Goal: Task Accomplishment & Management: Complete application form

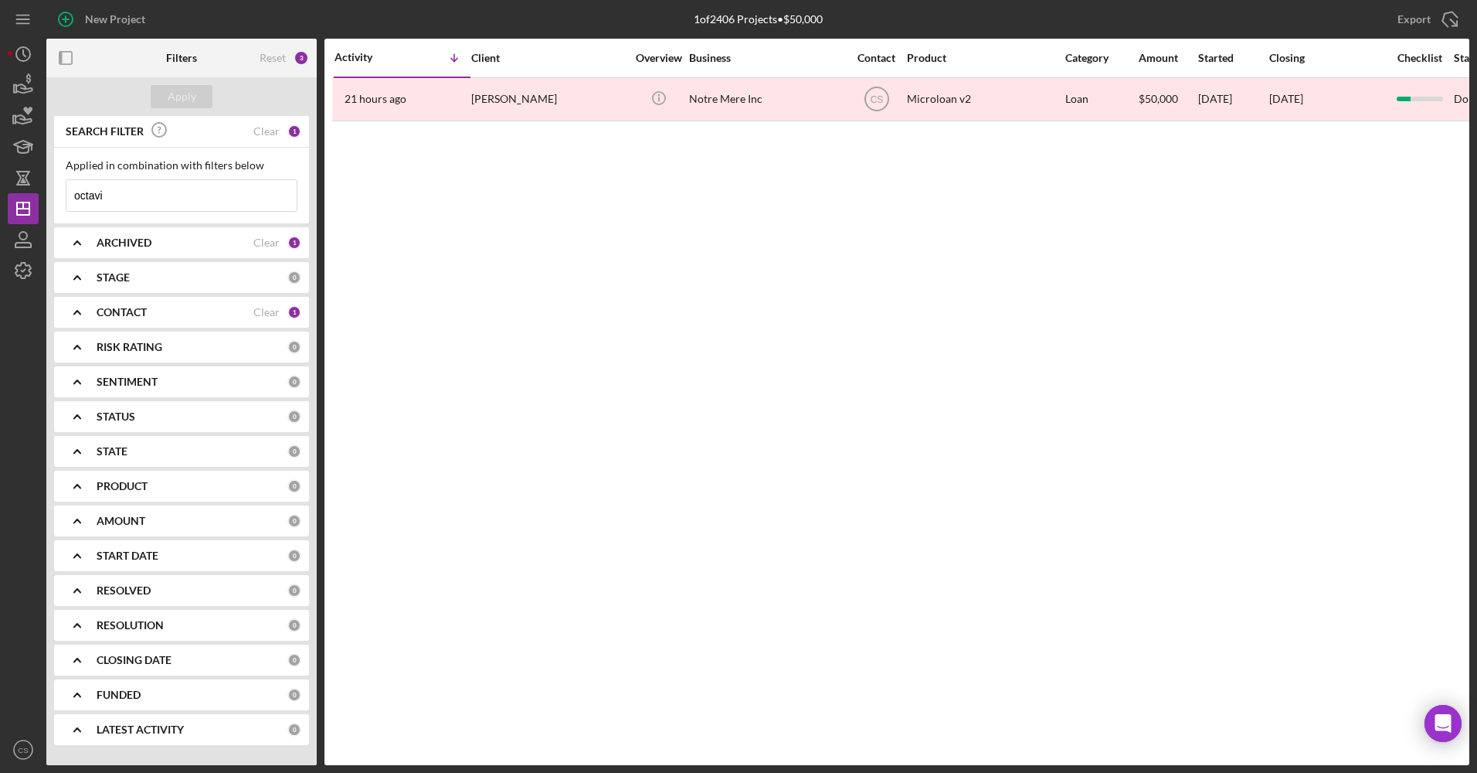
drag, startPoint x: 222, startPoint y: 196, endPoint x: 43, endPoint y: 216, distance: 179.6
click at [43, 216] on div "New Project 1 of 2406 Projects • $50,000 octavi Export Icon/Export Filters Rese…" at bounding box center [739, 382] width 1462 height 765
click at [161, 100] on button "Apply" at bounding box center [182, 96] width 62 height 23
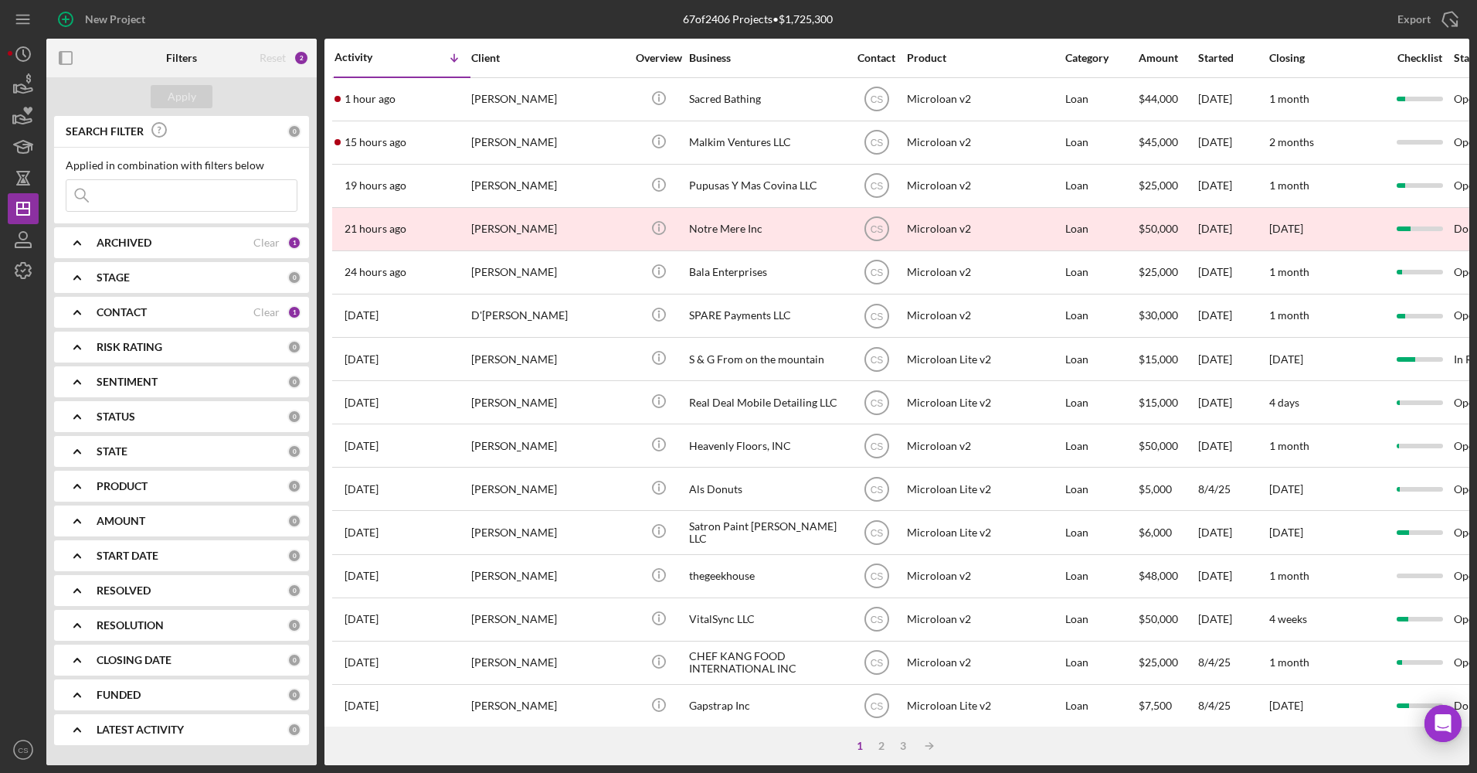
click at [176, 178] on div "Applied in combination with filters below Icon/Menu Close" at bounding box center [182, 185] width 232 height 53
click at [178, 194] on input at bounding box center [181, 195] width 230 height 31
type input "[PERSON_NAME]"
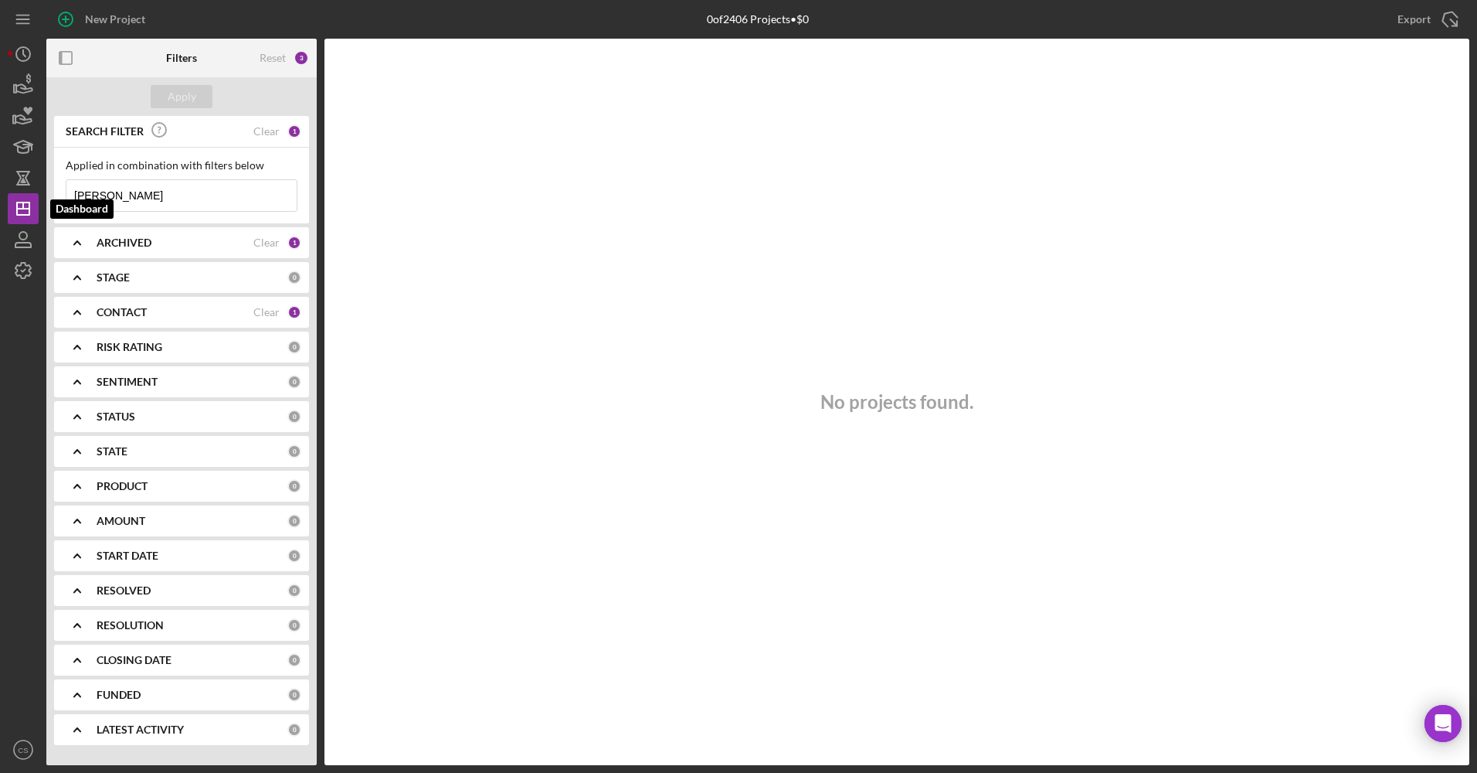
drag, startPoint x: 198, startPoint y: 197, endPoint x: -3, endPoint y: 205, distance: 201.0
click at [0, 205] on html "New Project 0 of 2406 Projects • $0 octavi Export Icon/Export Filters Reset 3 A…" at bounding box center [738, 386] width 1477 height 773
type input "priority"
click at [142, 233] on div "ARCHIVED Clear 1" at bounding box center [199, 242] width 205 height 31
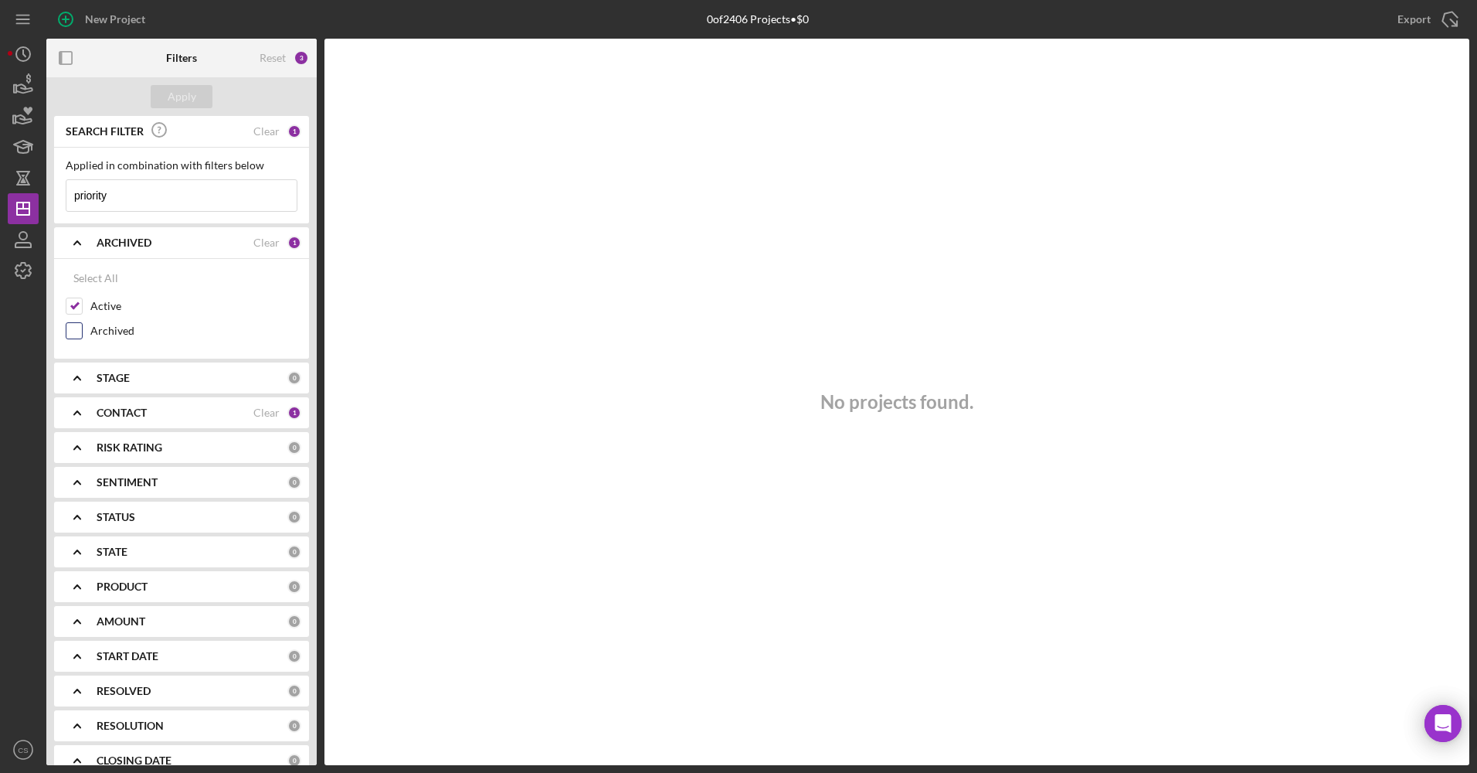
click at [93, 336] on label "Archived" at bounding box center [193, 330] width 207 height 15
click at [82, 336] on input "Archived" at bounding box center [73, 330] width 15 height 15
checkbox input "true"
click at [196, 105] on button "Apply" at bounding box center [182, 96] width 62 height 23
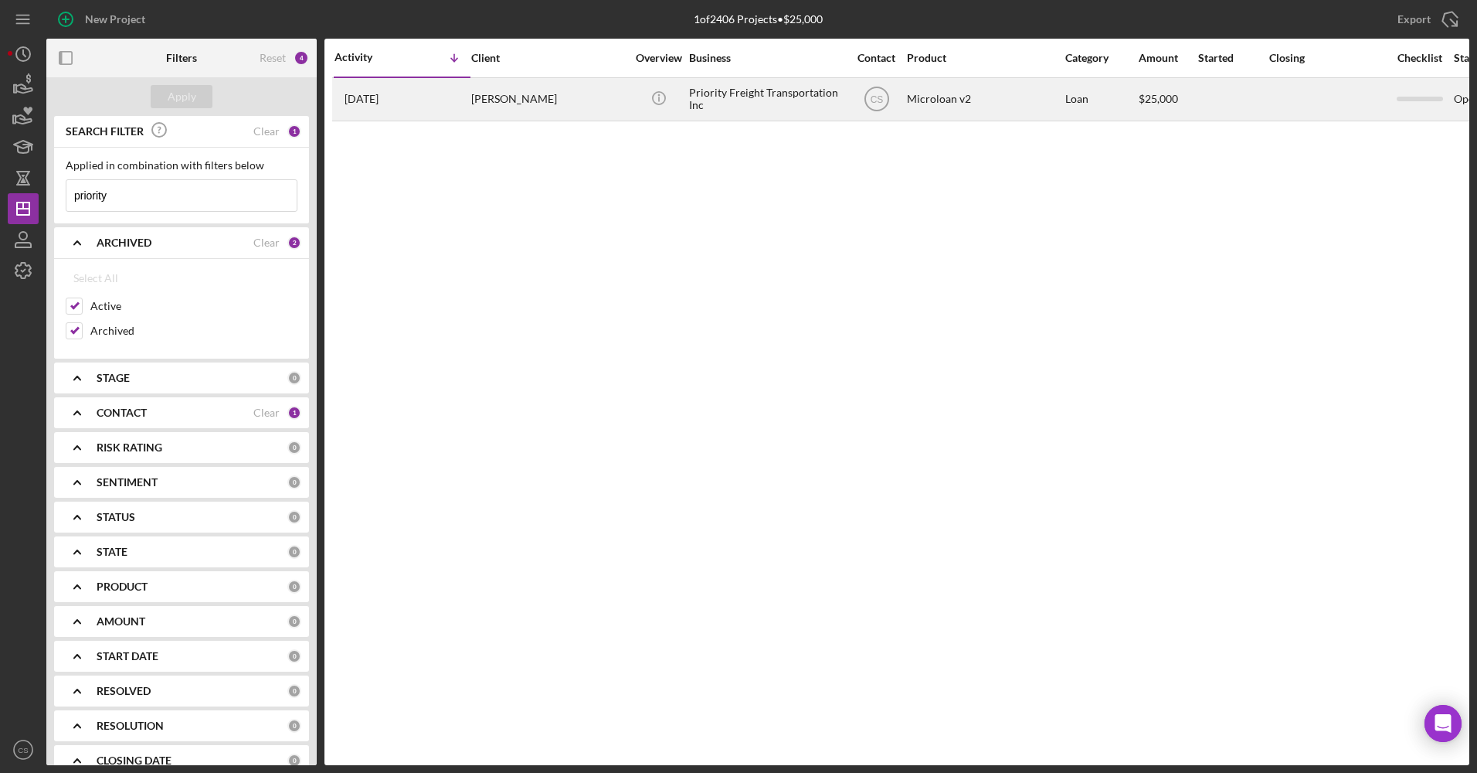
click at [753, 107] on div "Priority Freight Transportation Inc" at bounding box center [766, 99] width 155 height 41
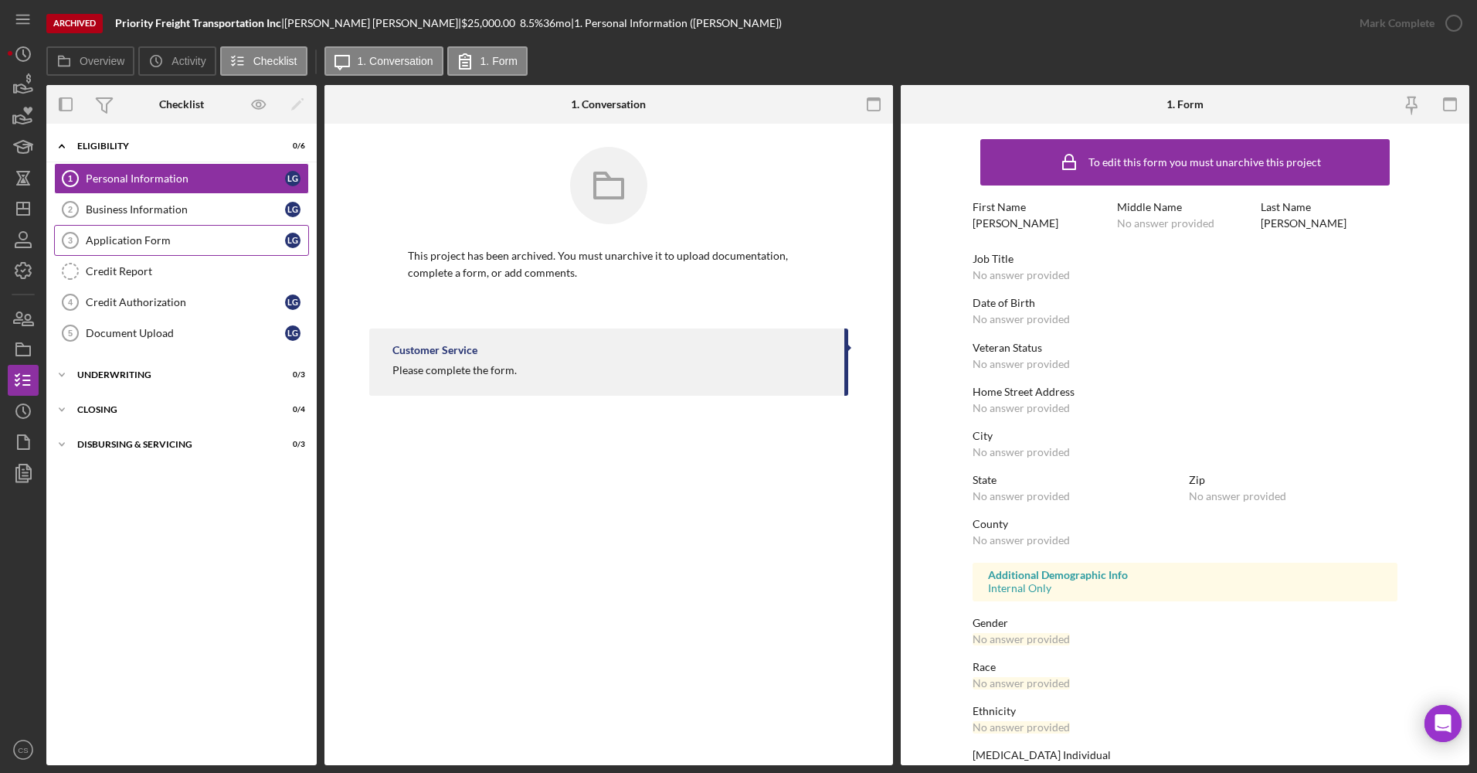
click at [141, 240] on div "Application Form" at bounding box center [185, 240] width 199 height 12
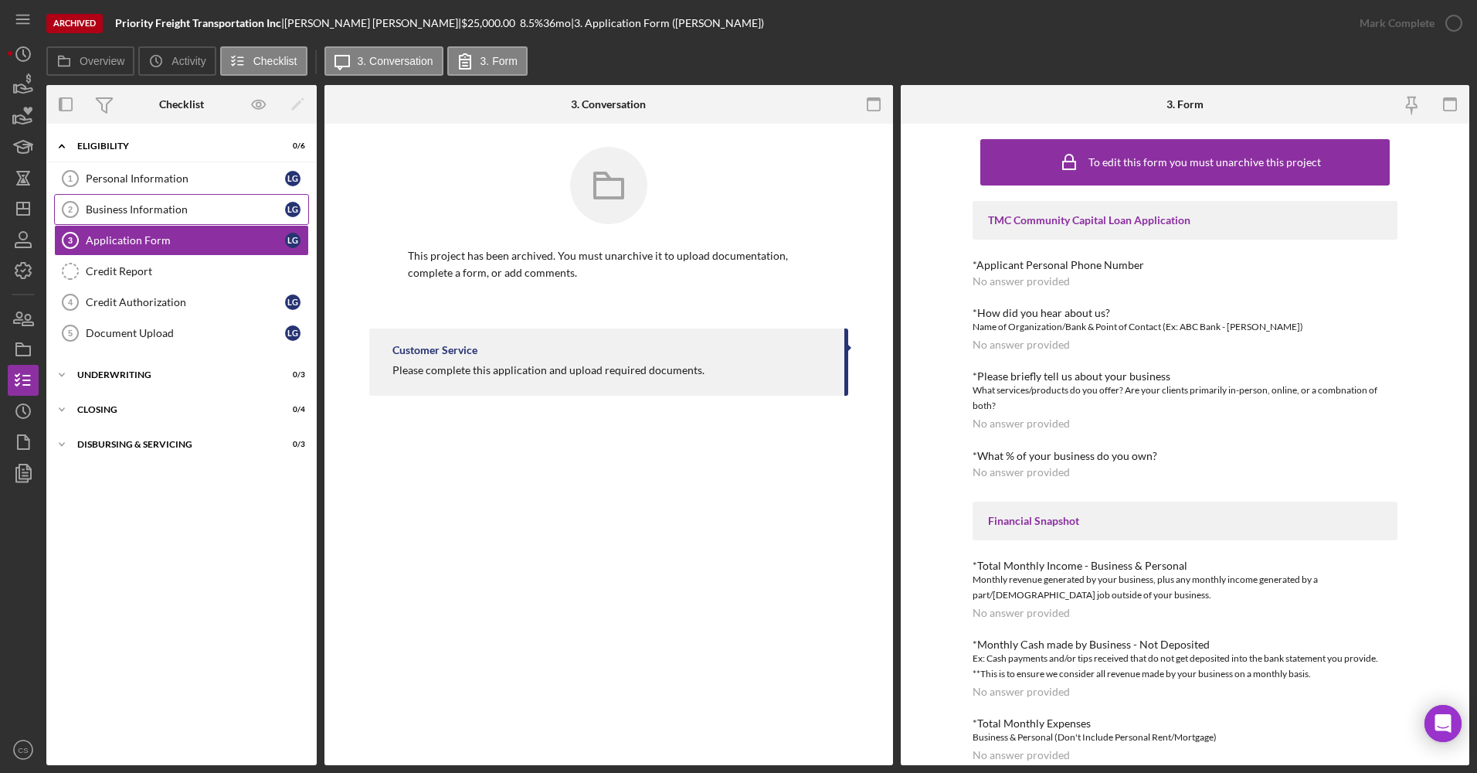
click at [162, 211] on div "Business Information" at bounding box center [185, 209] width 199 height 12
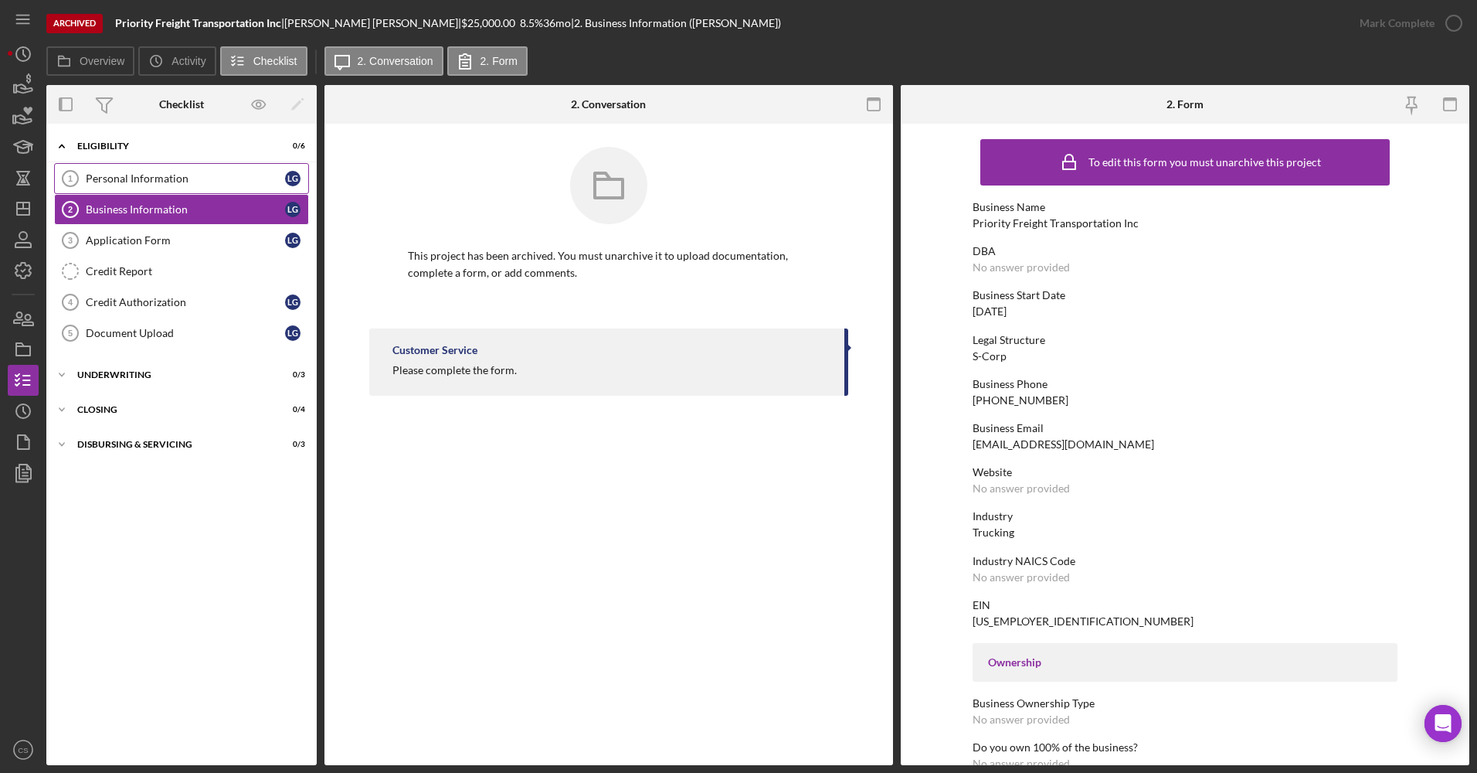
click at [162, 185] on link "Personal Information 1 Personal Information L G" at bounding box center [181, 178] width 255 height 31
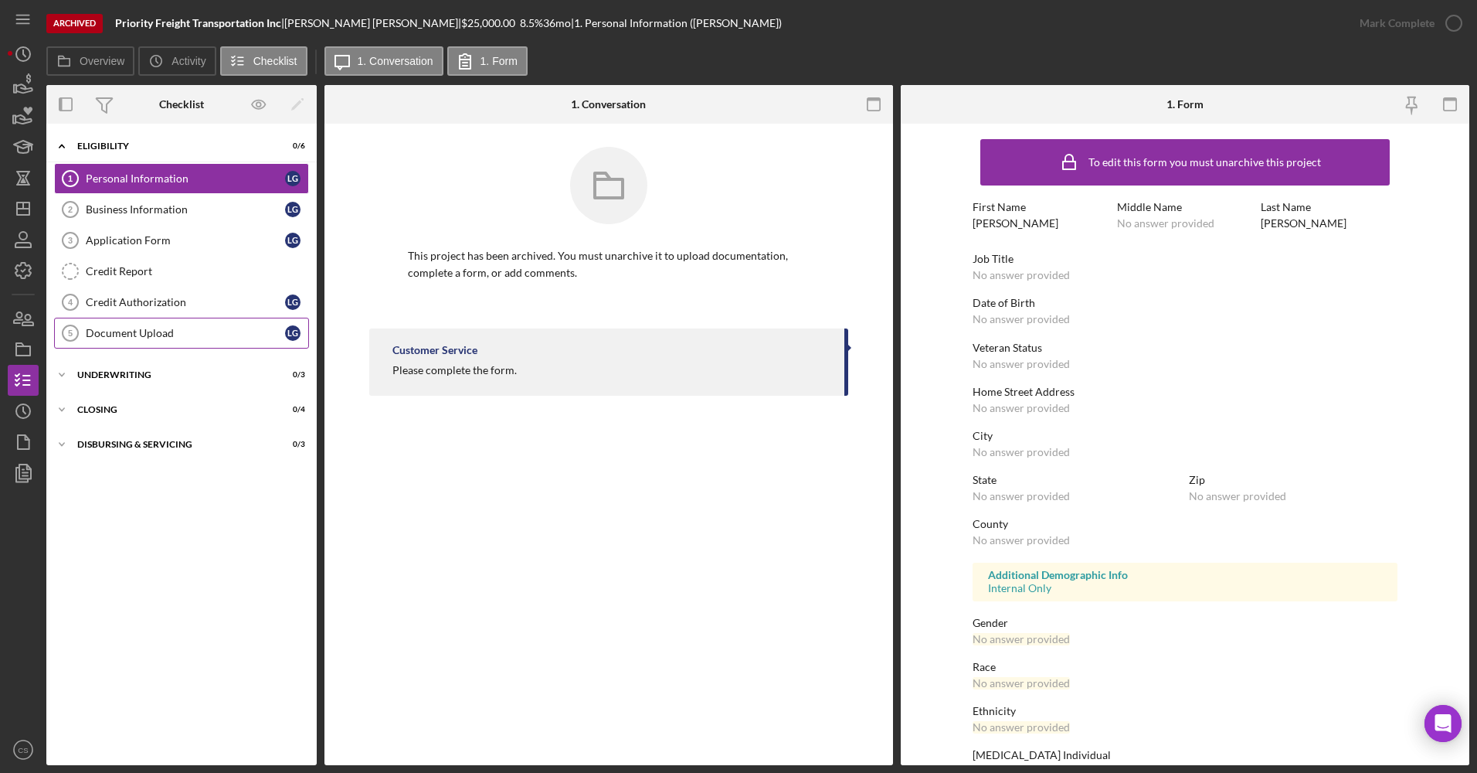
click at [166, 328] on div "Document Upload" at bounding box center [185, 333] width 199 height 12
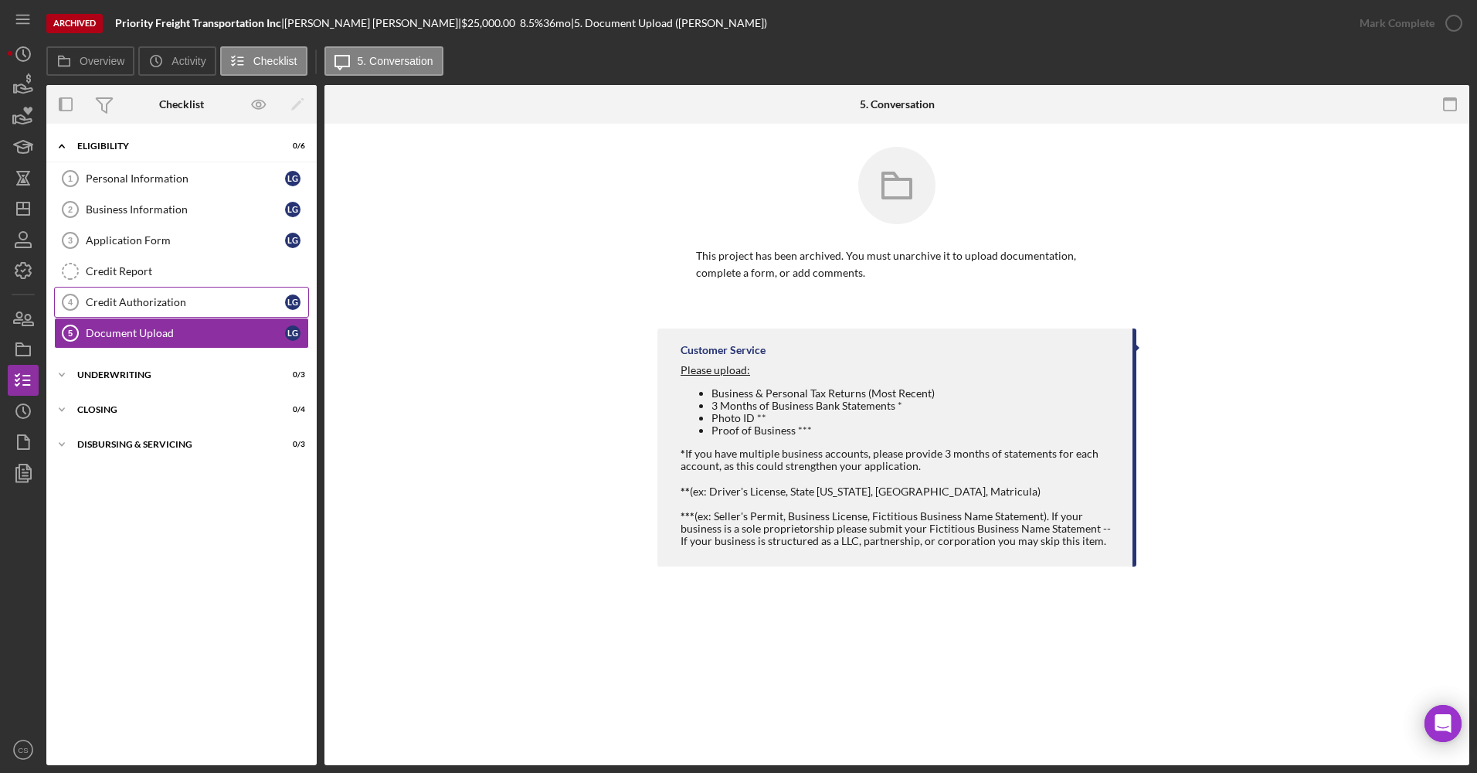
click at [166, 309] on link "Credit Authorization 4 Credit Authorization L G" at bounding box center [181, 302] width 255 height 31
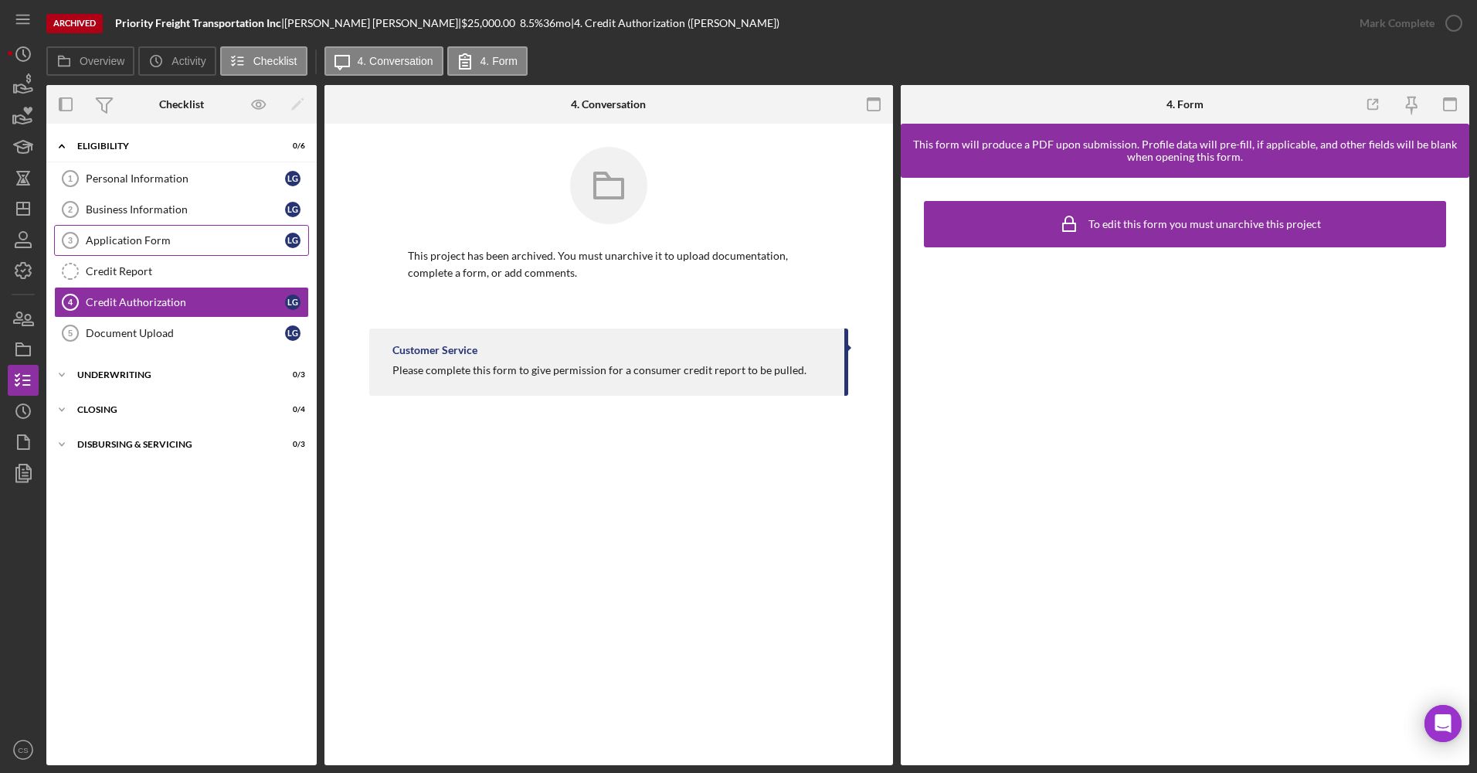
click at [150, 239] on div "Application Form" at bounding box center [185, 240] width 199 height 12
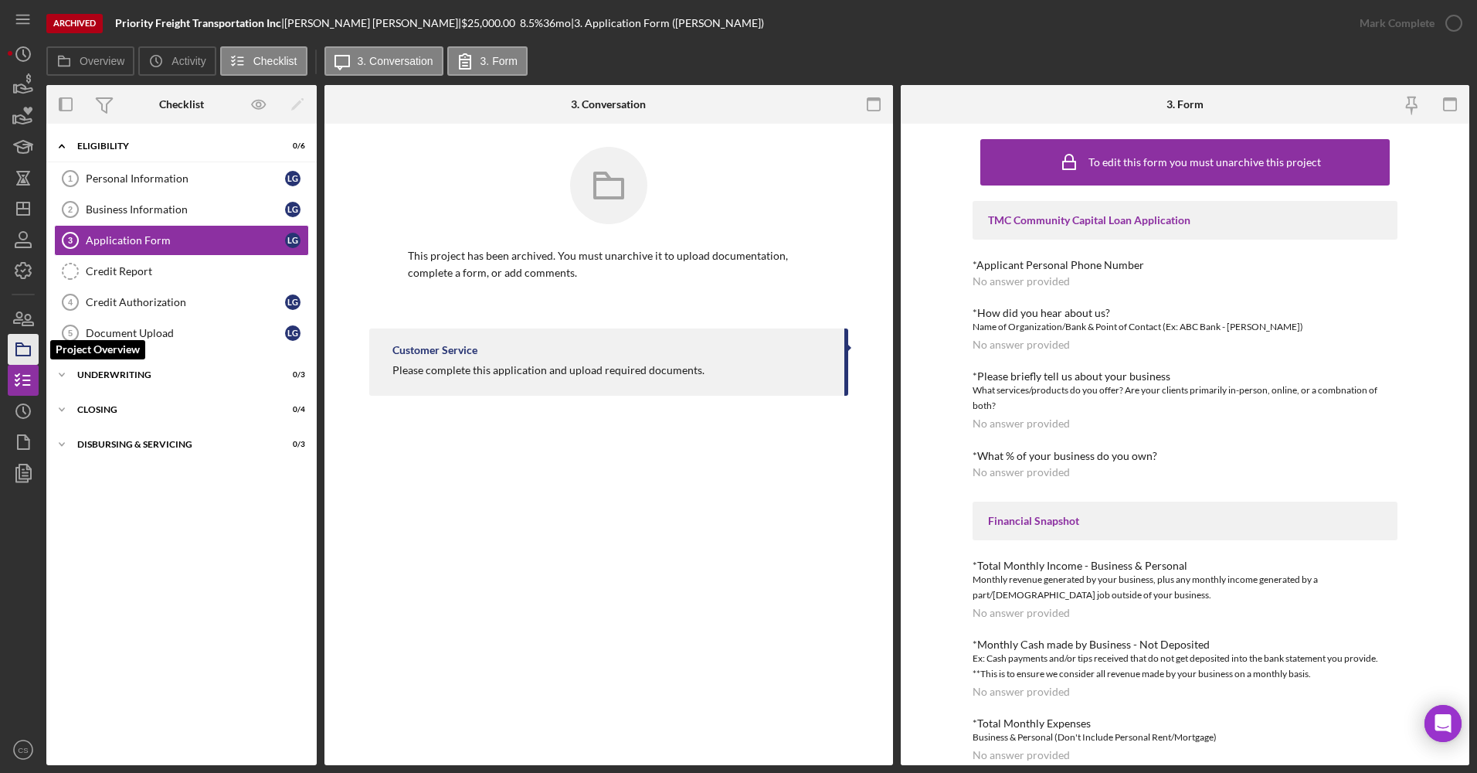
click at [20, 351] on icon "button" at bounding box center [23, 349] width 39 height 39
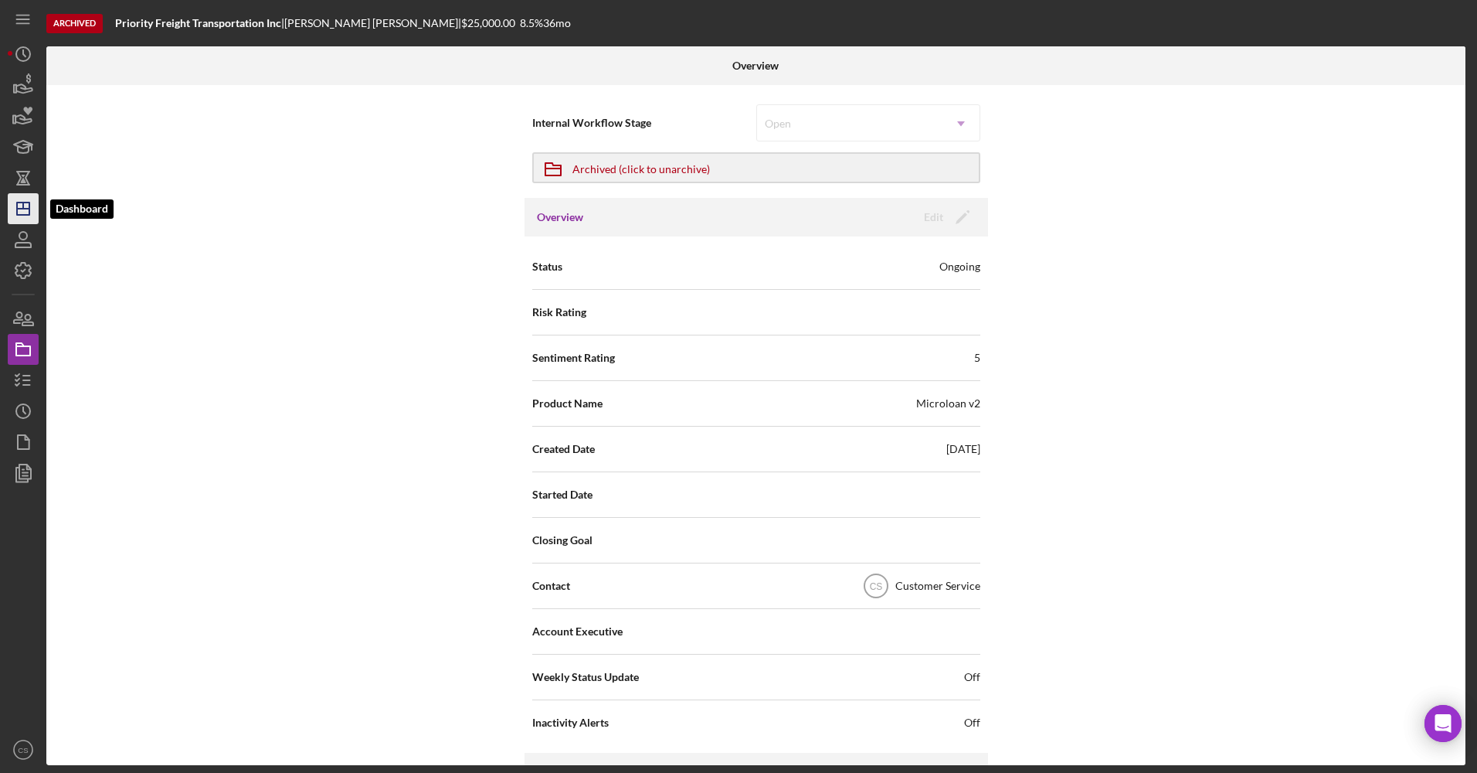
click at [19, 206] on icon "Icon/Dashboard" at bounding box center [23, 208] width 39 height 39
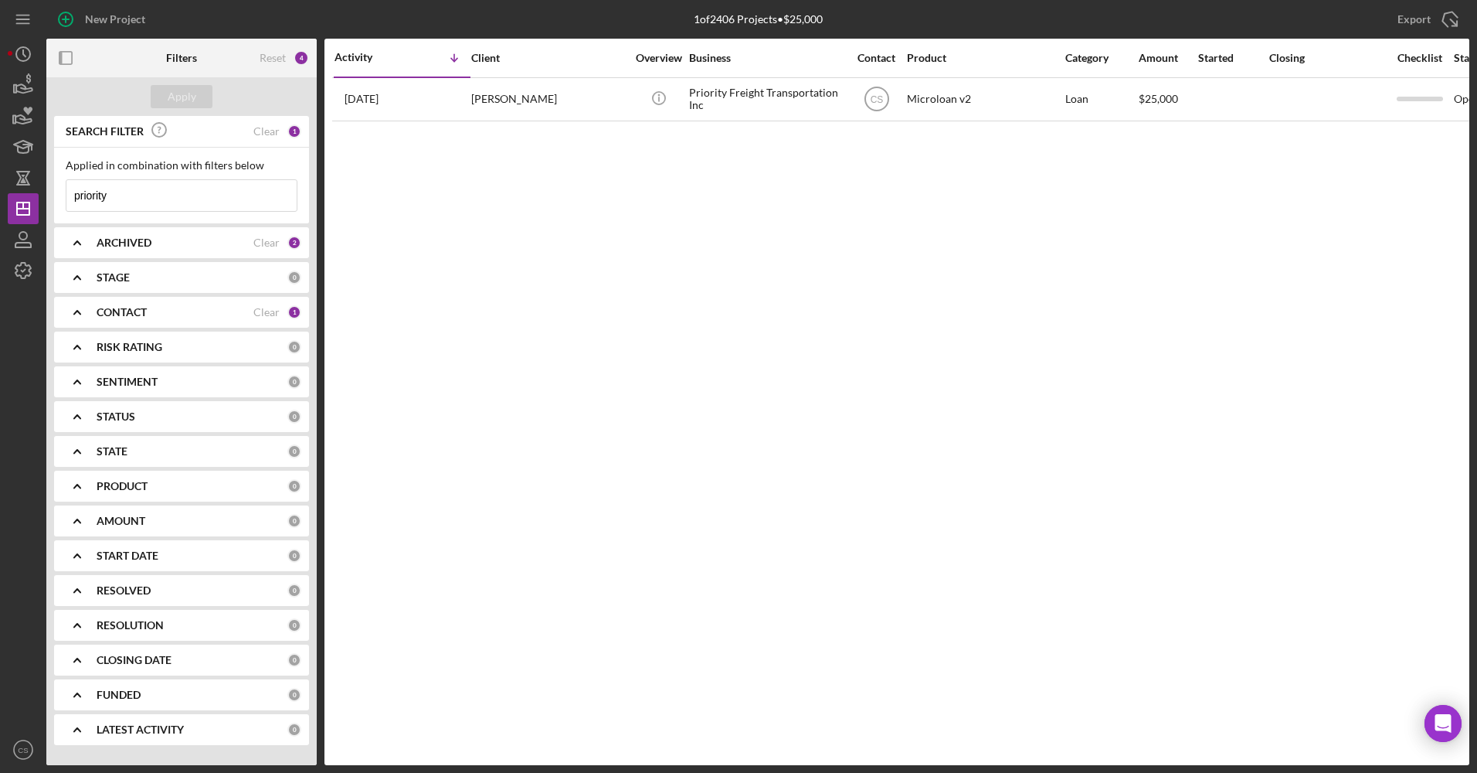
click at [248, 202] on input "priority" at bounding box center [181, 195] width 230 height 31
